Goal: Task Accomplishment & Management: Use online tool/utility

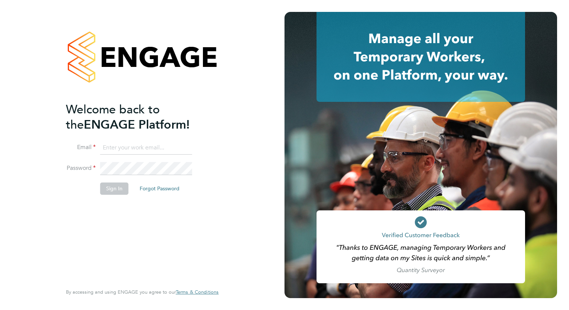
type input "[EMAIL_ADDRESS][DOMAIN_NAME]"
click at [114, 188] on button "Sign In" at bounding box center [114, 189] width 28 height 12
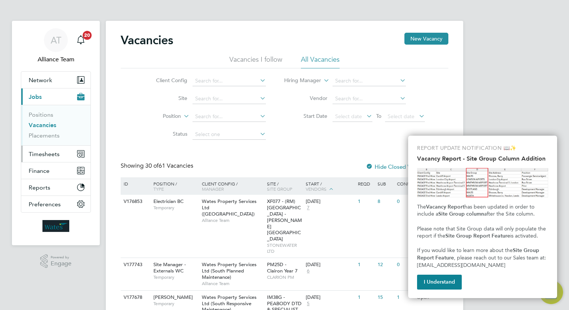
click at [43, 149] on button "Timesheets" at bounding box center [55, 154] width 69 height 16
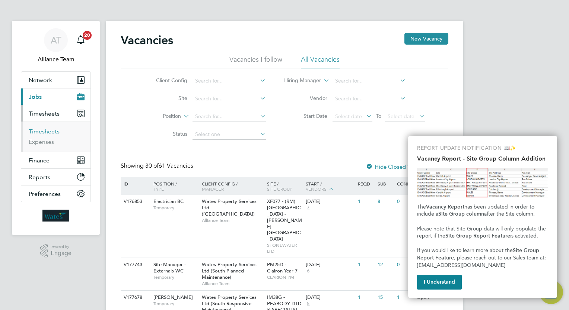
click at [44, 132] on link "Timesheets" at bounding box center [44, 131] width 31 height 7
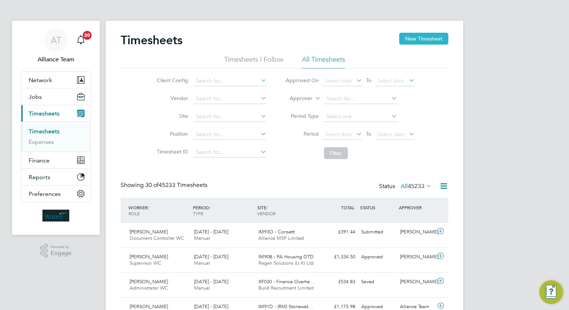
click at [409, 43] on button "New Timesheet" at bounding box center [423, 39] width 49 height 12
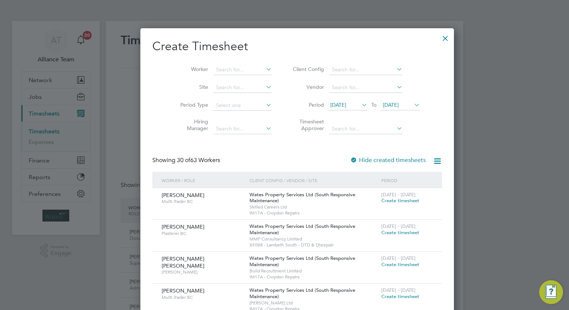
click at [330, 103] on span "09 Sep 2025" at bounding box center [338, 105] width 16 height 7
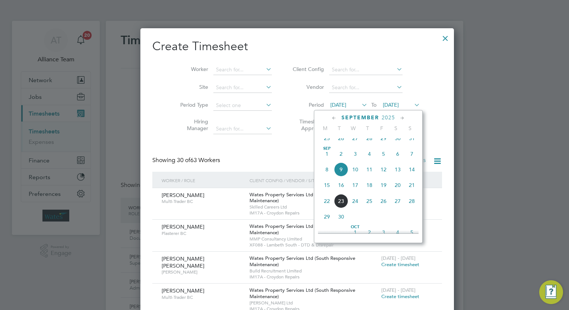
click at [399, 177] on span "13" at bounding box center [397, 170] width 14 height 14
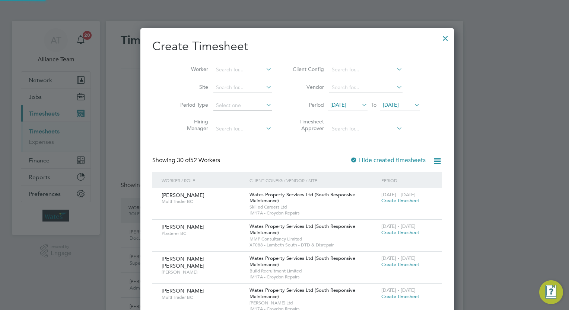
click at [387, 106] on span "16 Sep 2025" at bounding box center [391, 105] width 16 height 7
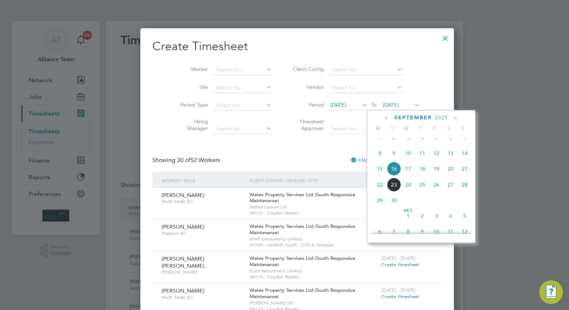
click at [435, 176] on span "19" at bounding box center [436, 169] width 14 height 14
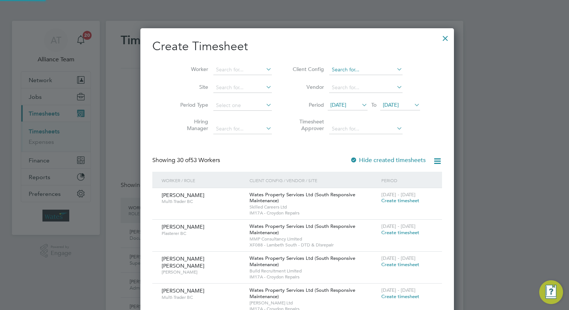
click at [339, 71] on input at bounding box center [365, 70] width 73 height 10
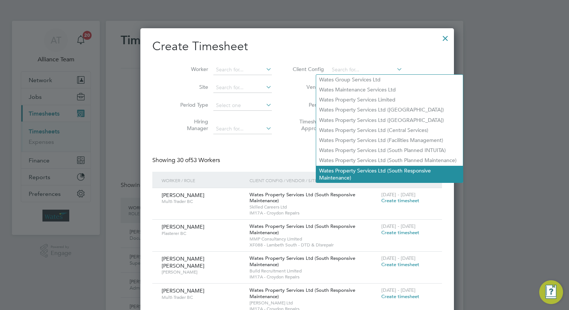
click at [366, 169] on li "Wates Property Services Ltd (South Responsive Maintenance)" at bounding box center [389, 174] width 147 height 17
type input "Wates Property Services Ltd (South Responsive Maintenance)"
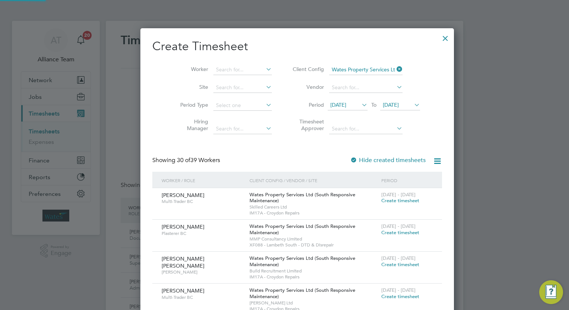
click at [432, 162] on icon at bounding box center [436, 161] width 9 height 9
click at [390, 178] on li "Download missing timesheets" at bounding box center [374, 178] width 81 height 10
